Goal: Information Seeking & Learning: Learn about a topic

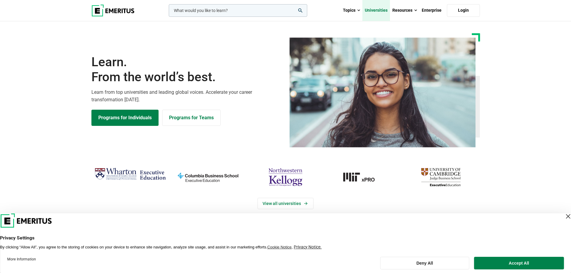
click at [377, 9] on link "Universities" at bounding box center [377, 10] width 28 height 21
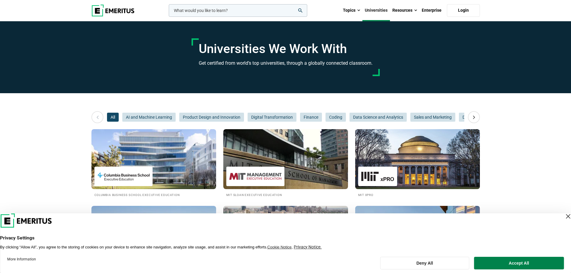
click at [564, 214] on div "Close Layer" at bounding box center [568, 216] width 8 height 8
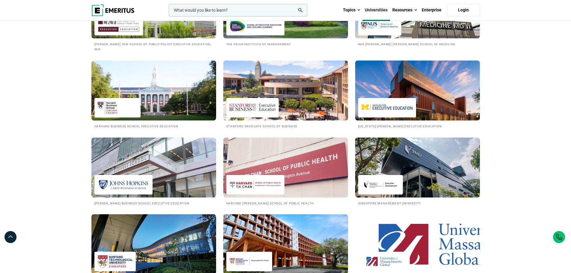
scroll to position [600, 0]
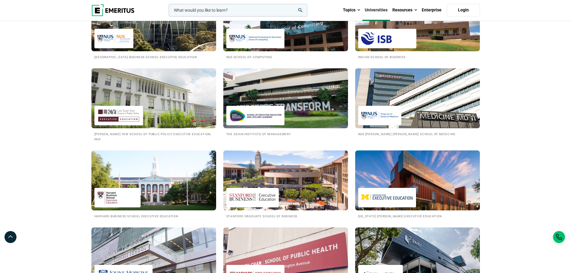
click at [430, 117] on img at bounding box center [417, 98] width 137 height 66
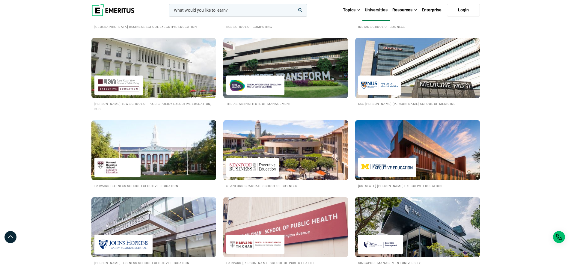
scroll to position [600, 0]
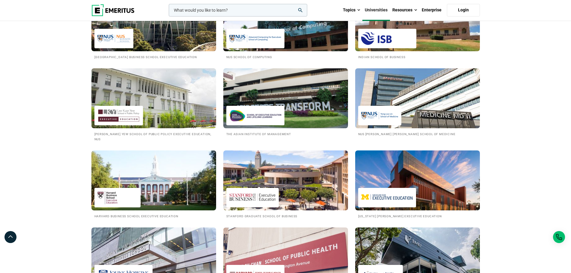
click at [326, 46] on img at bounding box center [285, 21] width 137 height 66
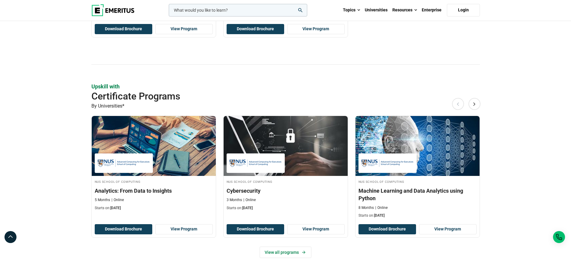
scroll to position [330, 0]
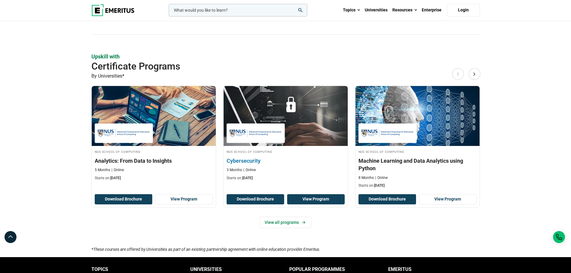
click at [307, 198] on link "View Program" at bounding box center [316, 199] width 58 height 10
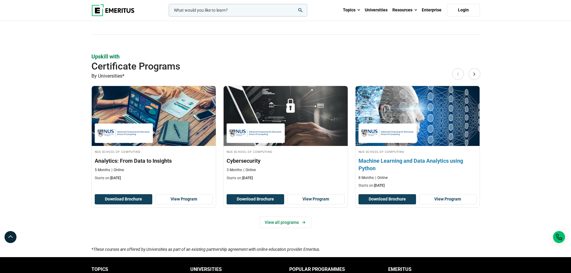
click at [420, 155] on div "NUS School of Computing Machine Learning and Data Analytics using Python 8 Mont…" at bounding box center [418, 168] width 124 height 39
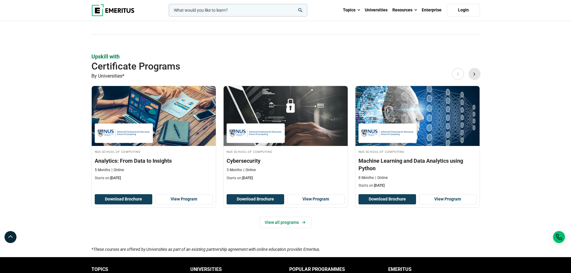
click at [480, 72] on button "Next" at bounding box center [475, 74] width 12 height 12
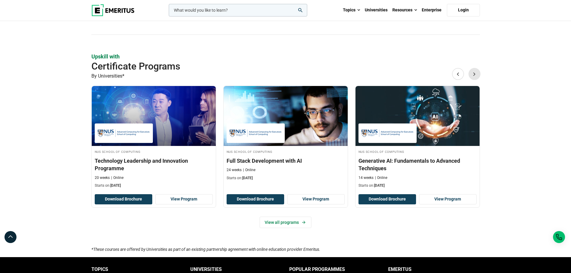
click at [479, 74] on button "Next" at bounding box center [475, 74] width 12 height 12
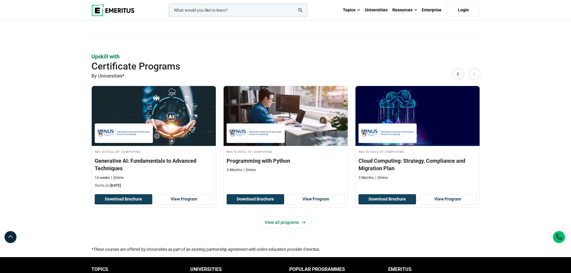
click at [479, 74] on button "Next" at bounding box center [475, 74] width 12 height 12
click at [289, 220] on link "View all programs" at bounding box center [286, 222] width 52 height 11
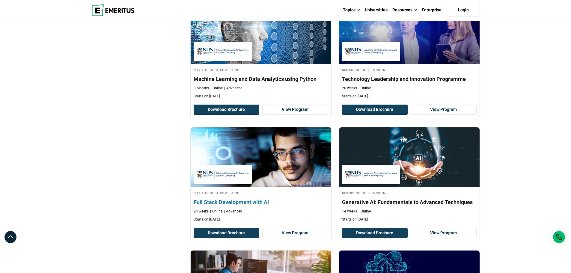
scroll to position [240, 0]
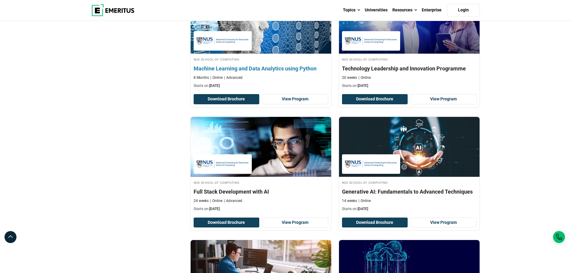
click at [291, 61] on h4 "NUS School of Computing" at bounding box center [261, 59] width 135 height 5
